Goal: Find specific page/section: Find specific page/section

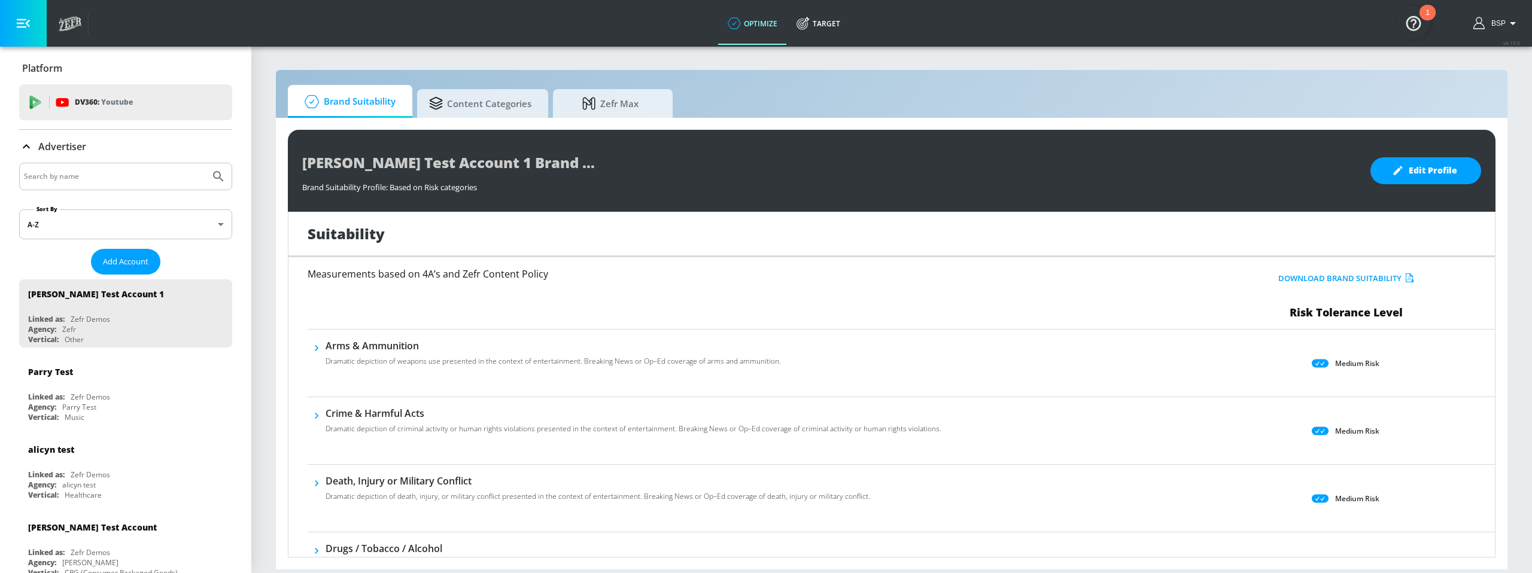
click at [174, 230] on body "optimize Target optimize Target v 4.19.0 BSP Platform DV360: Youtube DV360: You…" at bounding box center [766, 286] width 1532 height 573
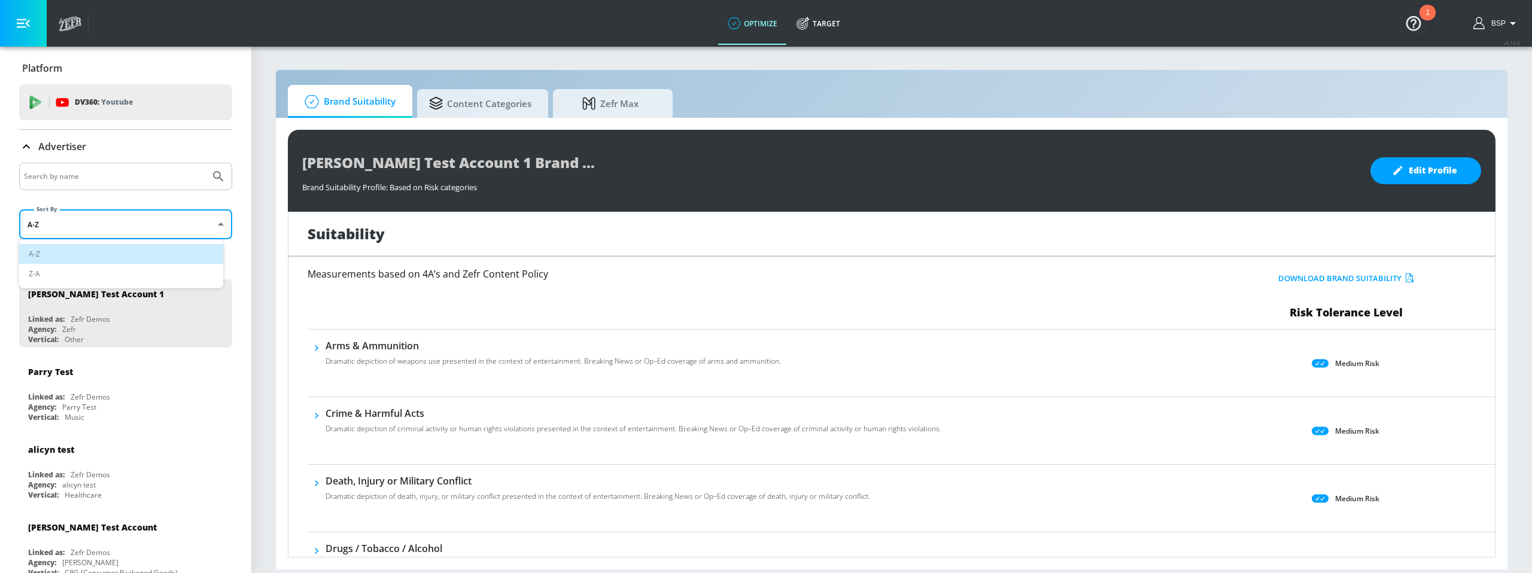
click at [165, 173] on div at bounding box center [766, 286] width 1532 height 573
click at [155, 173] on input "Search by name" at bounding box center [114, 177] width 181 height 16
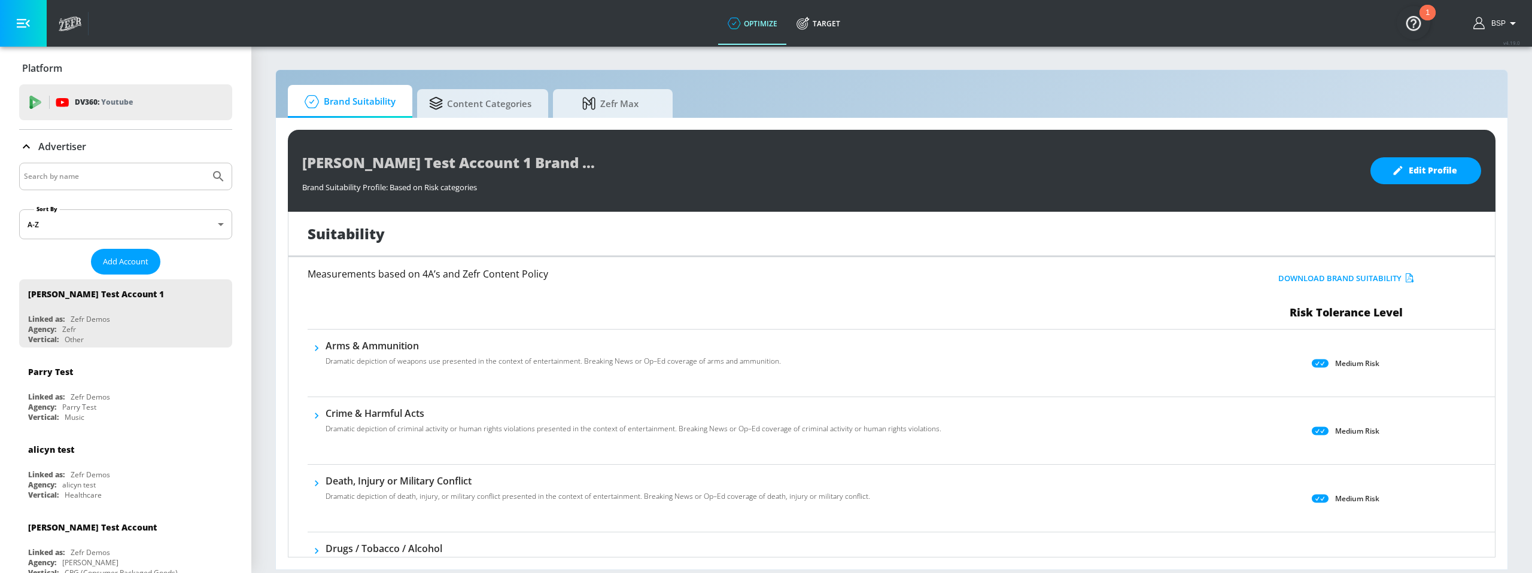
paste input "Banquet Merch_MC_Retail_US_Meta"
click at [218, 180] on button "Submit Search" at bounding box center [218, 176] width 26 height 26
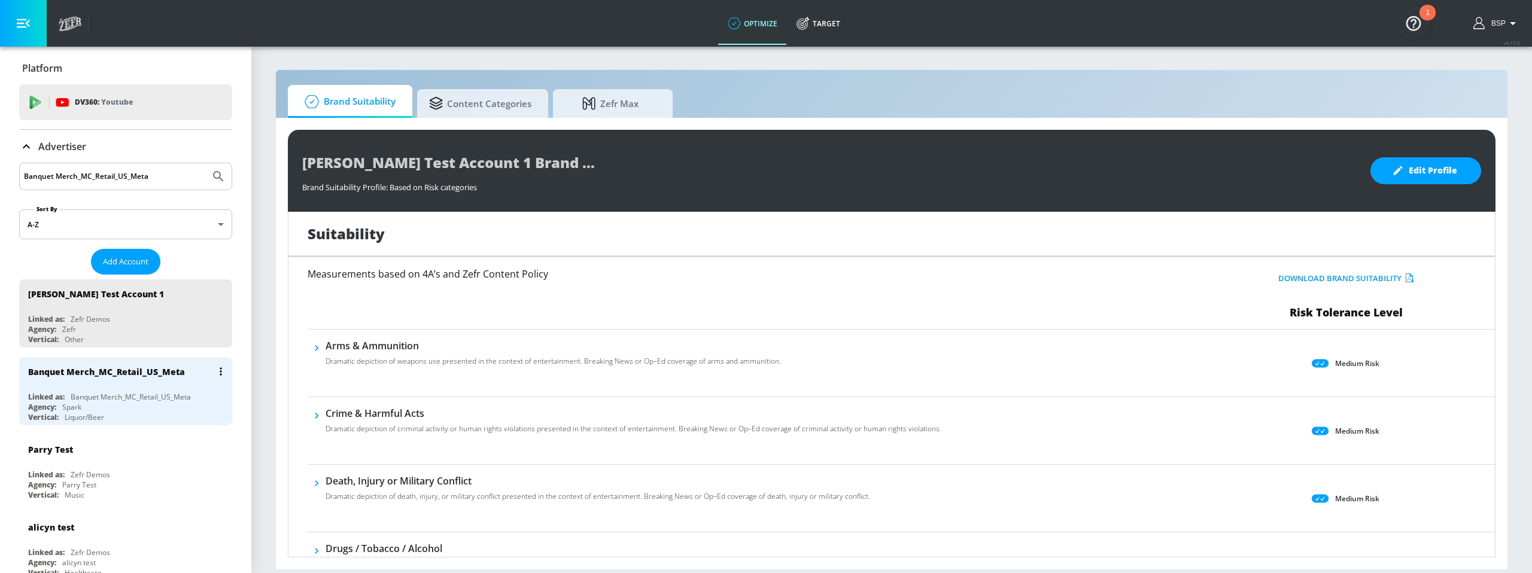
click at [125, 372] on div "Banquet Merch_MC_Retail_US_Meta" at bounding box center [106, 371] width 157 height 11
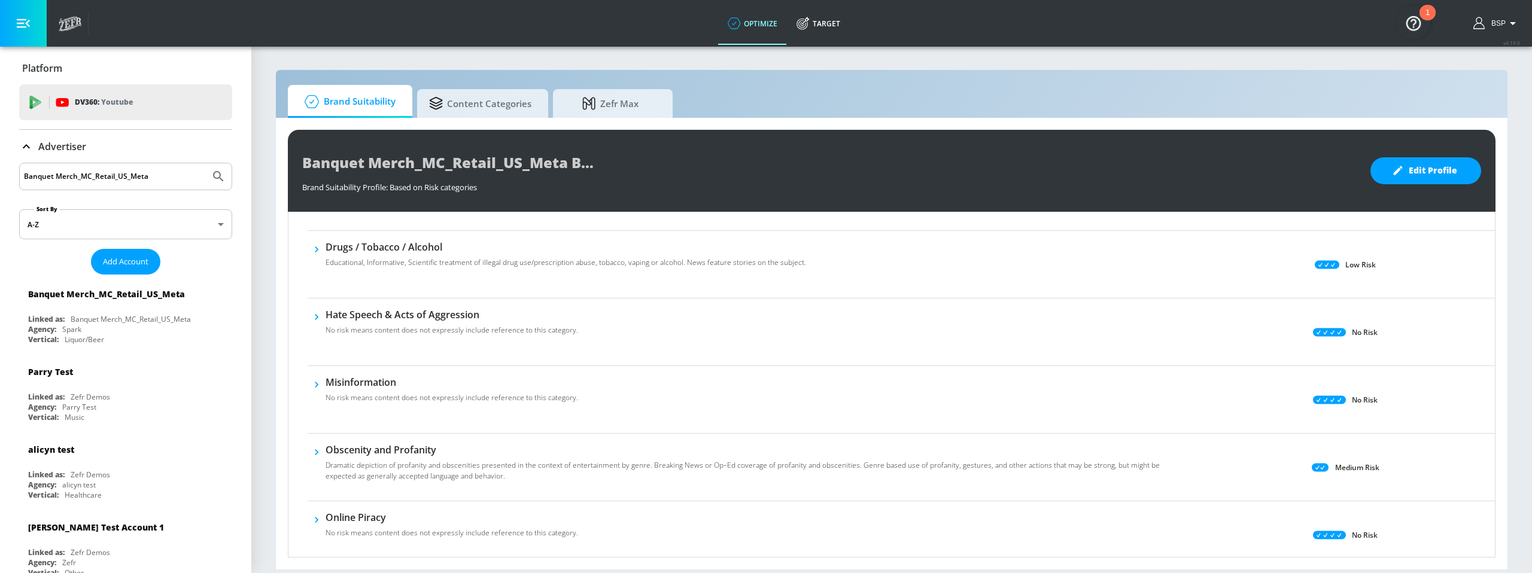
scroll to position [317, 0]
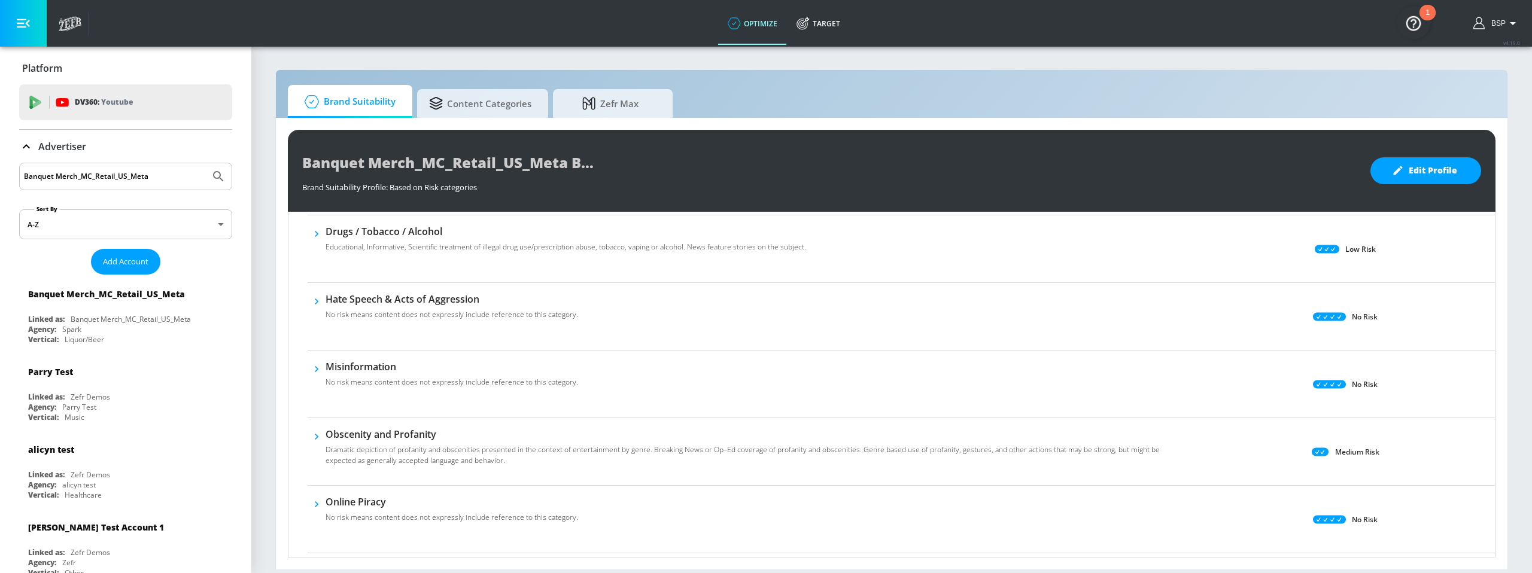
click at [122, 178] on input "Banquet Merch_MC_Retail_US_Meta" at bounding box center [114, 177] width 181 height 16
click at [122, 177] on input "Banquet Merch_MC_Retail_US_Meta" at bounding box center [114, 177] width 181 height 16
paste input "BMBW"
click at [220, 176] on button "Submit Search" at bounding box center [218, 176] width 26 height 26
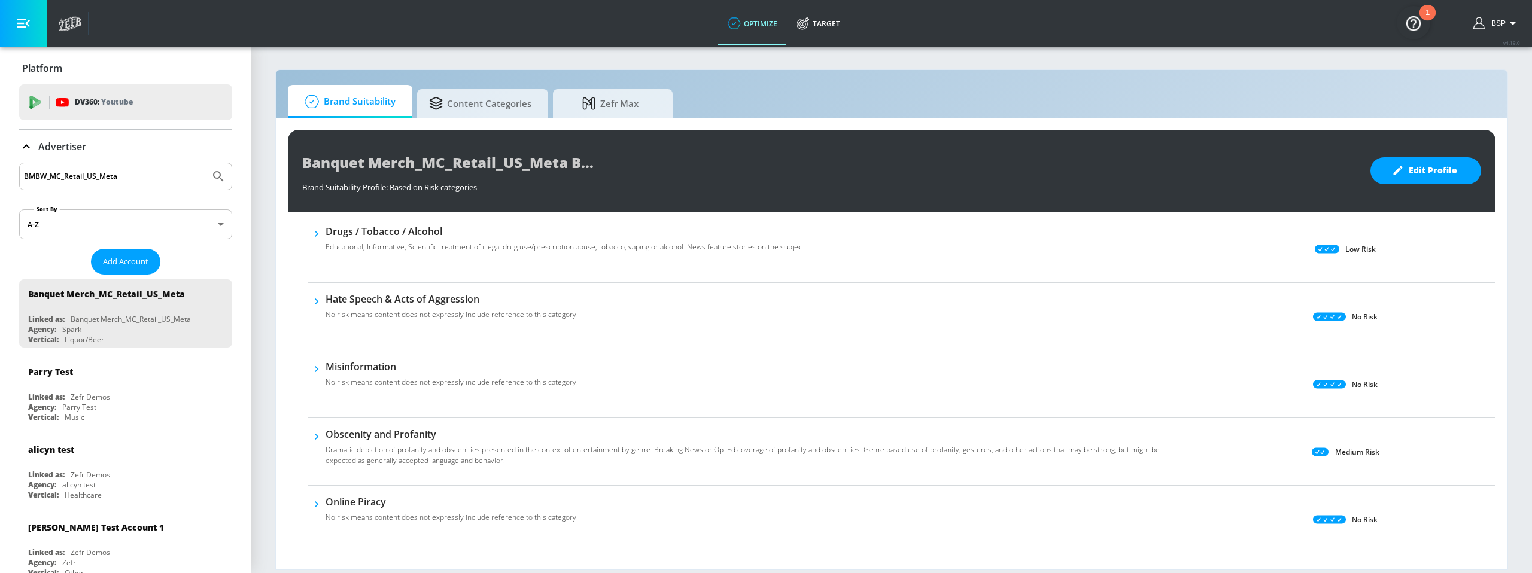
click at [38, 173] on input "BMBW_MC_Retail_US_Meta" at bounding box center [114, 177] width 181 height 16
type input "BMBW_MC_Retail_US_Met"
click at [211, 176] on icon "Submit Search" at bounding box center [218, 176] width 14 height 14
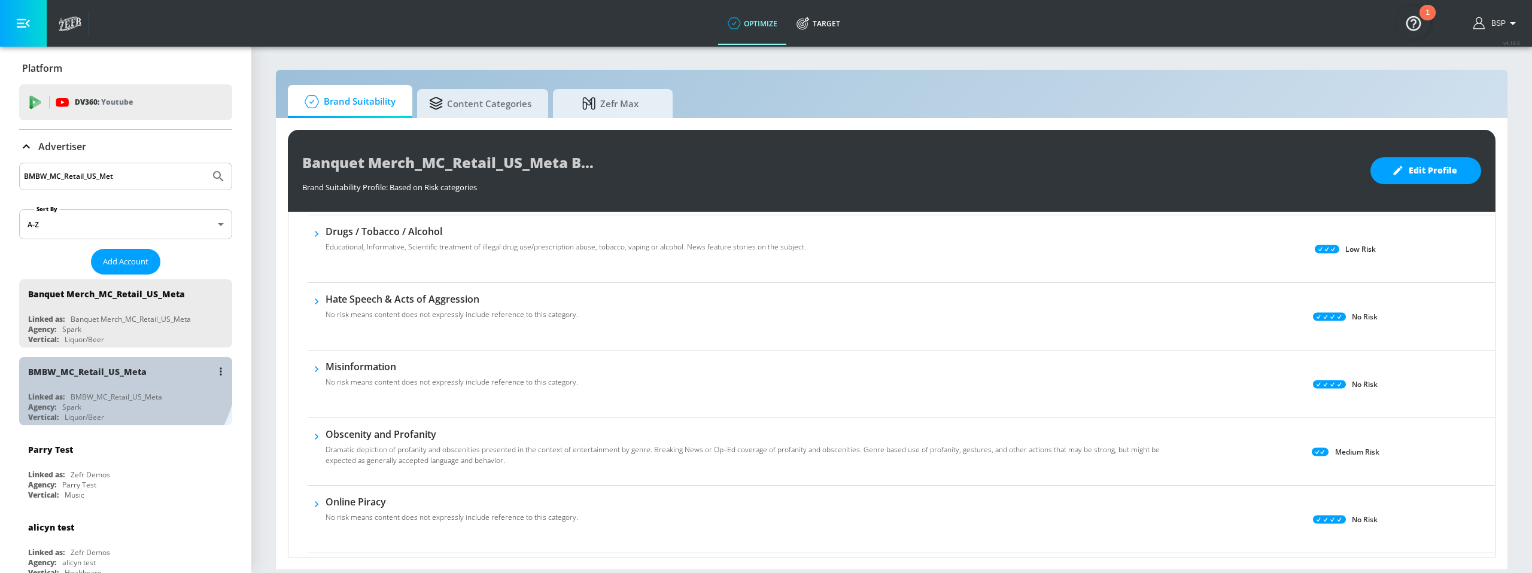
click at [90, 361] on div "BMBW_MC_Retail_US_Meta" at bounding box center [128, 371] width 201 height 29
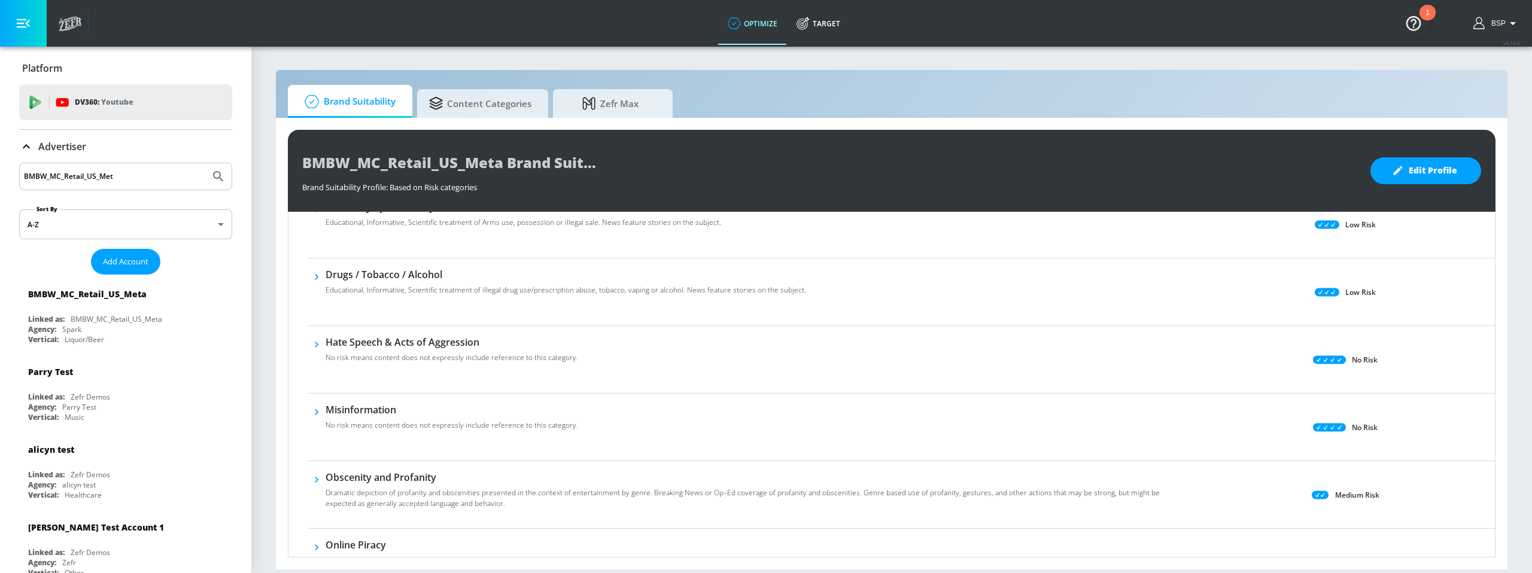
scroll to position [367, 0]
